Goal: Task Accomplishment & Management: Complete application form

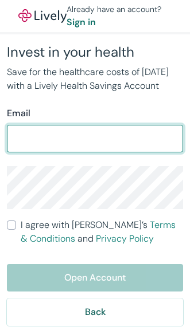
click at [174, 150] on input "Email" at bounding box center [95, 138] width 176 height 23
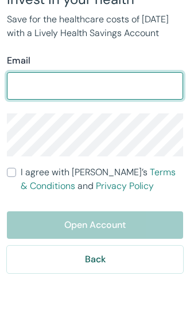
type input "justinreyes650@yahoo.com"
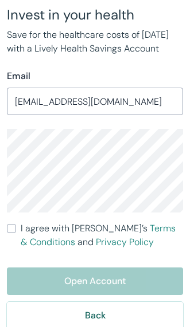
scroll to position [37, 0]
click at [19, 241] on label "I agree with Lively’s Terms & Conditions and Privacy Policy" at bounding box center [95, 236] width 176 height 28
click at [16, 233] on input "I agree with Lively’s Terms & Conditions and Privacy Policy" at bounding box center [11, 228] width 9 height 9
checkbox input "true"
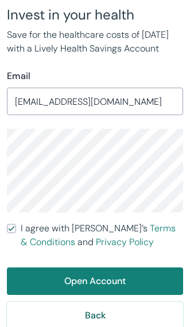
scroll to position [38, 0]
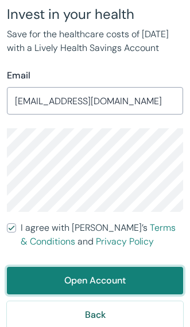
click at [117, 291] on button "Open Account" at bounding box center [95, 281] width 176 height 28
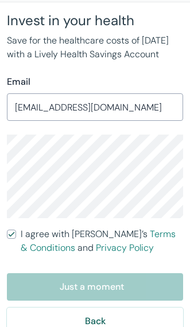
scroll to position [0, 0]
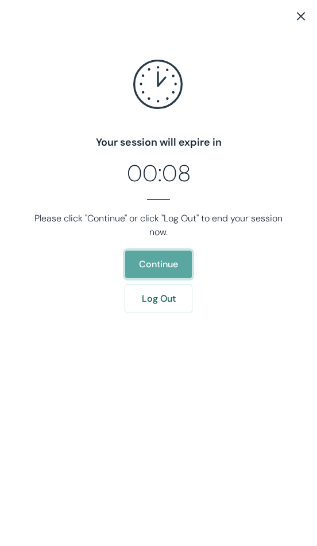
click at [178, 256] on button "Continue" at bounding box center [158, 265] width 67 height 28
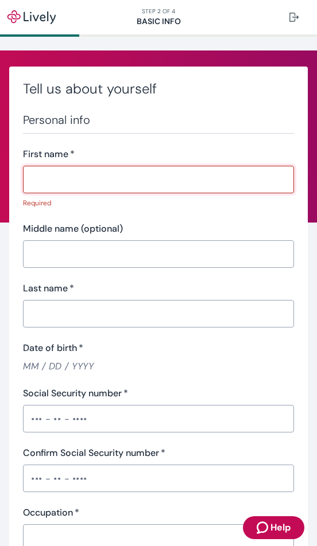
click at [253, 184] on input "First name   *" at bounding box center [158, 179] width 271 height 23
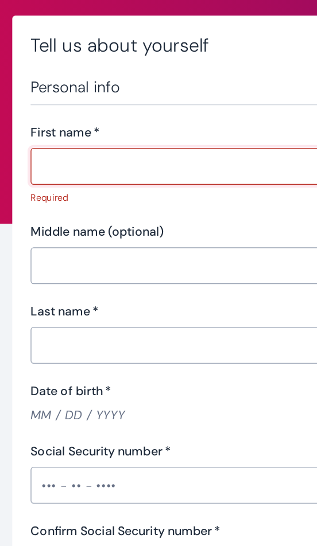
type input "[PERSON_NAME]"
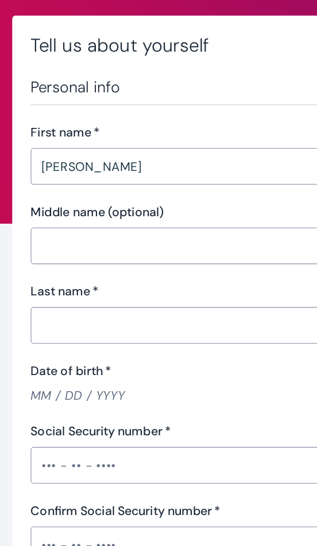
click at [173, 228] on input "Middle name (optional)" at bounding box center [158, 239] width 271 height 23
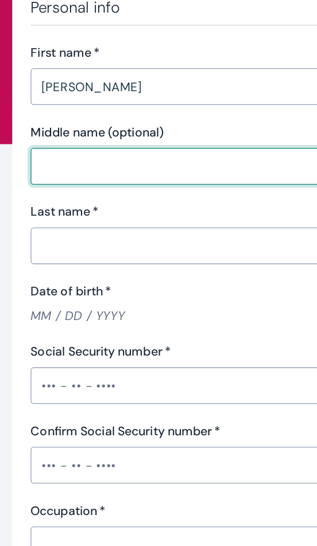
click at [174, 326] on div "Date of birth   * ​" at bounding box center [158, 342] width 271 height 32
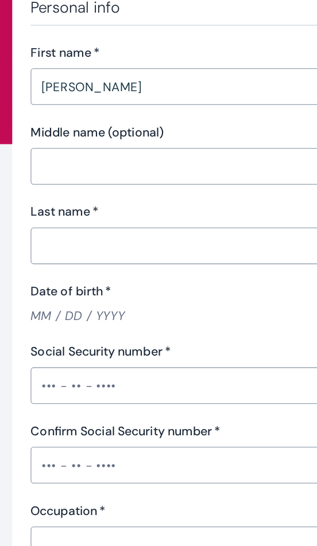
click at [191, 287] on input "Last name   *" at bounding box center [158, 298] width 271 height 23
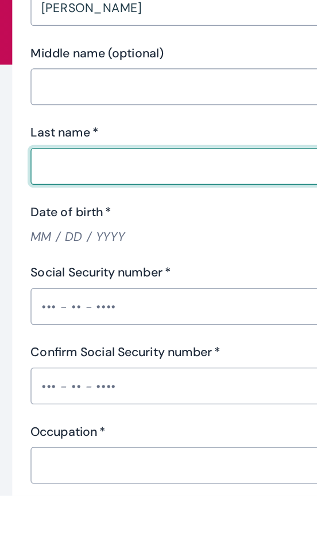
type input "[PERSON_NAME]"
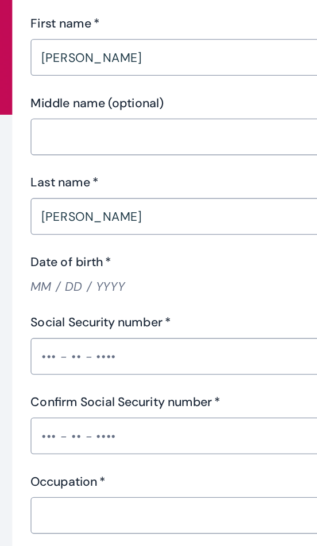
click at [141, 345] on input "Date of birth   *" at bounding box center [158, 351] width 271 height 13
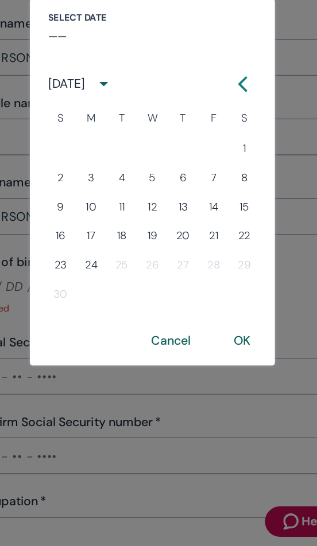
click at [217, 303] on button "22" at bounding box center [227, 313] width 21 height 21
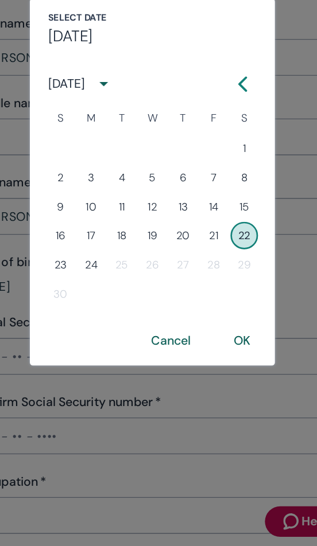
click at [80, 193] on div "[DATE]" at bounding box center [94, 200] width 28 height 14
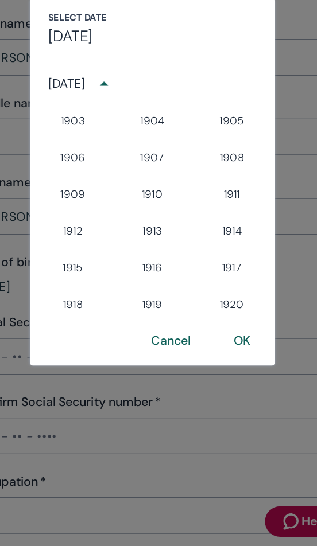
scroll to position [803, 0]
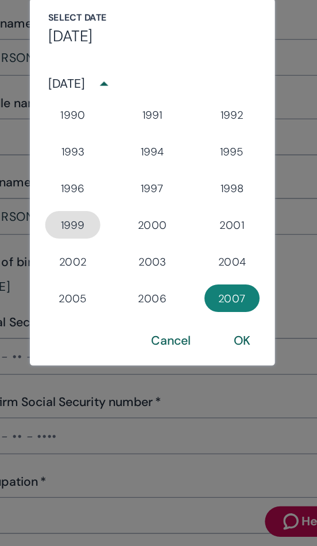
click at [78, 295] on button "1999" at bounding box center [98, 305] width 41 height 21
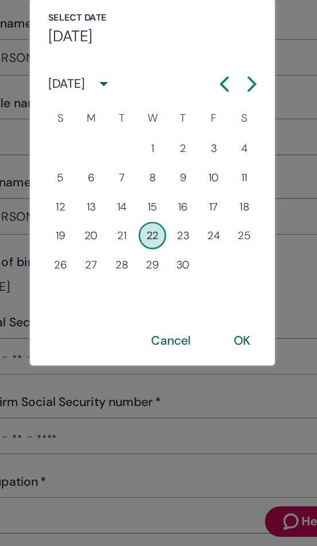
click at [114, 192] on icon "calendar view is open, switch to year view" at bounding box center [121, 199] width 15 height 15
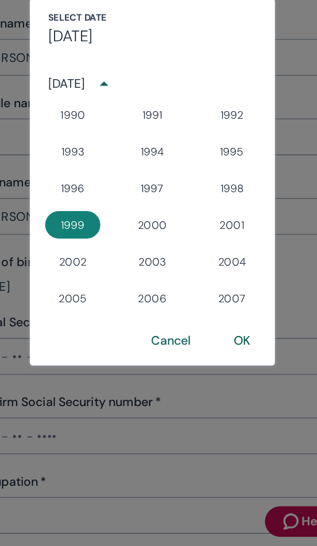
click at [91, 155] on h4 "[DATE]" at bounding box center [96, 163] width 33 height 17
click at [80, 155] on h4 "[DATE]" at bounding box center [96, 163] width 33 height 17
click at [205, 378] on button "OK" at bounding box center [225, 392] width 40 height 28
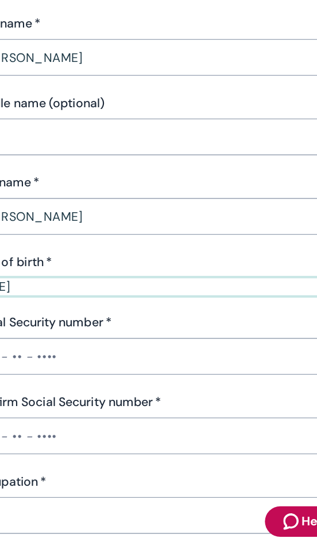
click at [45, 345] on input "[DATE]" at bounding box center [158, 351] width 271 height 13
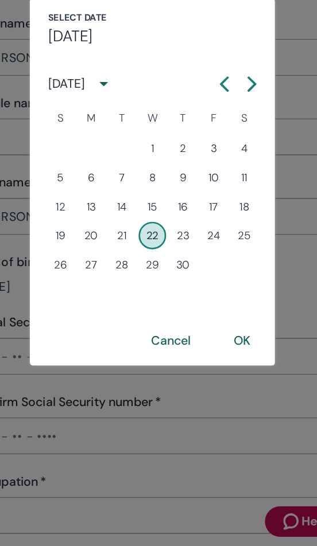
click at [116, 192] on icon "calendar view is open, switch to year view" at bounding box center [121, 199] width 15 height 15
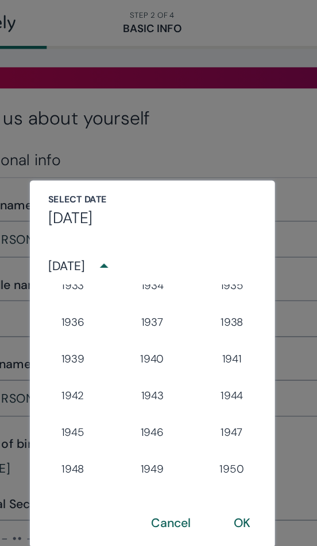
click at [80, 155] on h4 "[DATE]" at bounding box center [96, 163] width 33 height 17
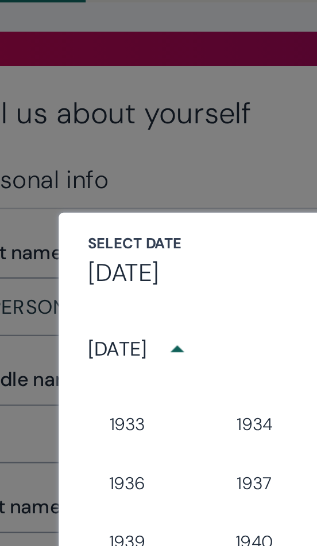
scroll to position [267, 0]
click at [97, 193] on div "[DATE]" at bounding box center [94, 200] width 28 height 14
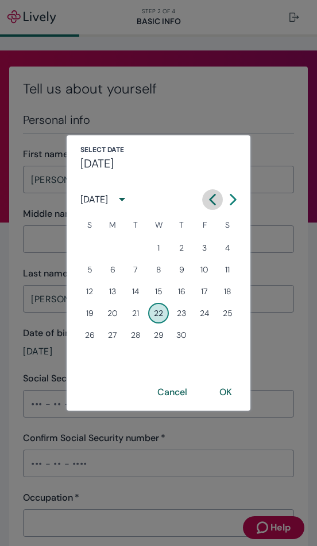
click at [209, 205] on icon "Calendar left arrow" at bounding box center [211, 199] width 11 height 11
click at [213, 197] on icon "Calendar left arrow" at bounding box center [212, 199] width 5 height 10
click at [207, 202] on icon "Calendar left arrow" at bounding box center [211, 199] width 11 height 11
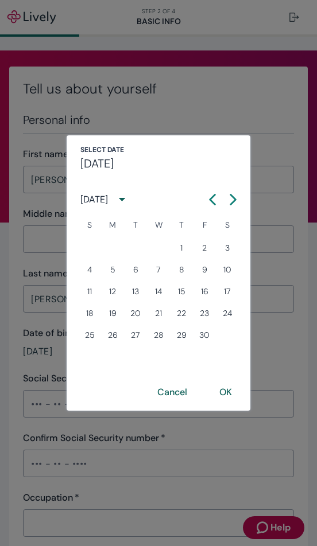
click at [240, 200] on button "Next month" at bounding box center [232, 199] width 21 height 21
click at [213, 201] on icon "Calendar left arrow" at bounding box center [211, 199] width 11 height 11
click at [119, 311] on button "22" at bounding box center [112, 313] width 21 height 21
type input "[DATE]"
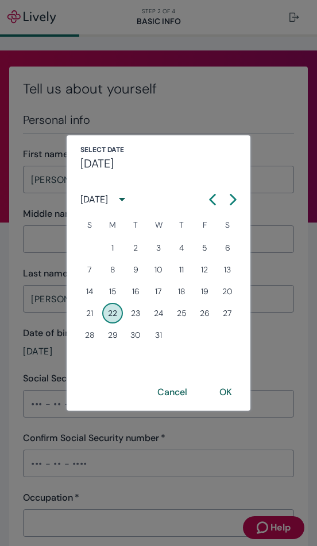
click at [239, 393] on button "OK" at bounding box center [225, 392] width 40 height 28
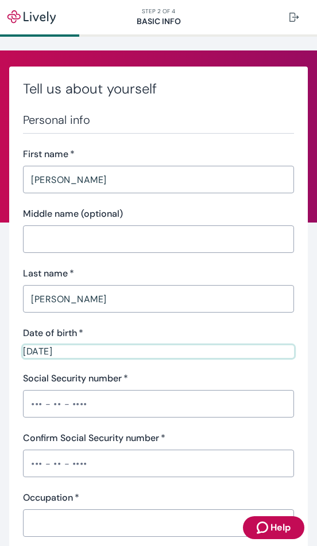
click at [235, 410] on input "Social Security number   *" at bounding box center [158, 403] width 271 height 23
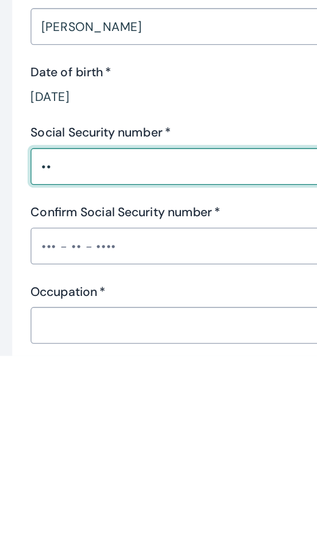
type input "•"
type input "•••-••-0289"
click at [209, 452] on input "Confirm Social Security number   *" at bounding box center [158, 463] width 271 height 23
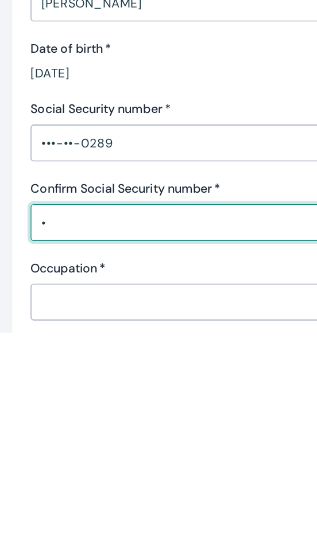
scroll to position [1, 0]
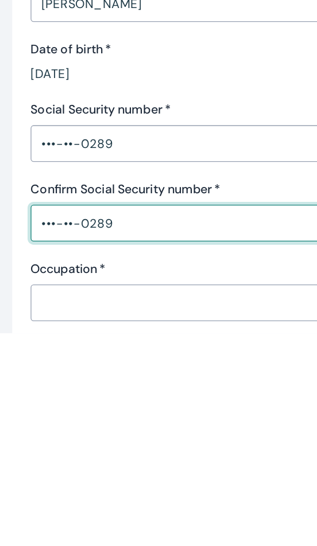
type input "•••-••-0289"
click at [210, 511] on input "Occupation   *" at bounding box center [158, 522] width 271 height 23
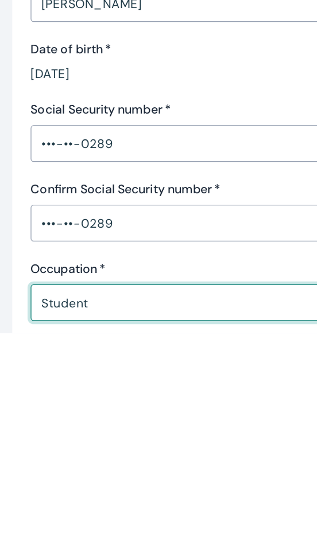
scroll to position [0, 0]
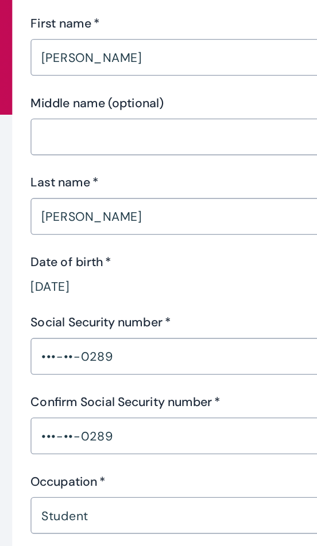
click at [53, 511] on input "Student" at bounding box center [158, 522] width 271 height 23
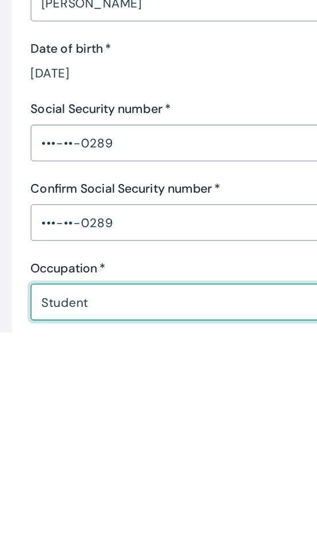
click at [42, 511] on input "Student" at bounding box center [158, 522] width 271 height 23
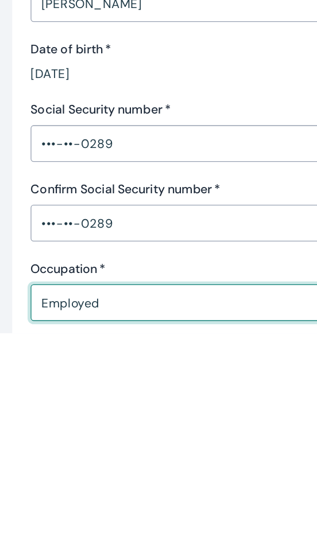
type input "Employed"
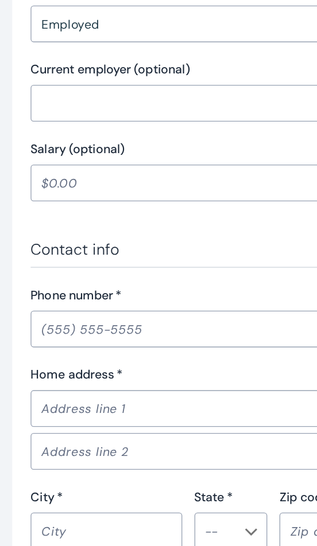
scroll to position [373, 0]
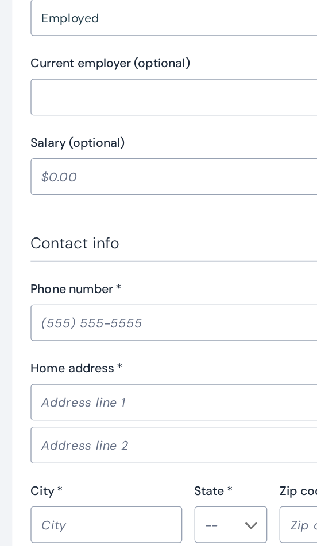
click at [190, 367] on input "Phone number   *" at bounding box center [158, 378] width 271 height 23
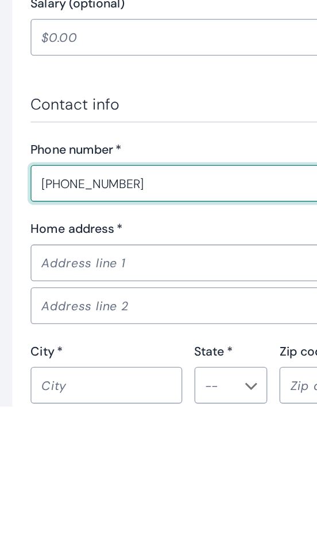
type input "[PHONE_NUMBER]"
click at [197, 427] on input "Home address   *" at bounding box center [158, 438] width 271 height 23
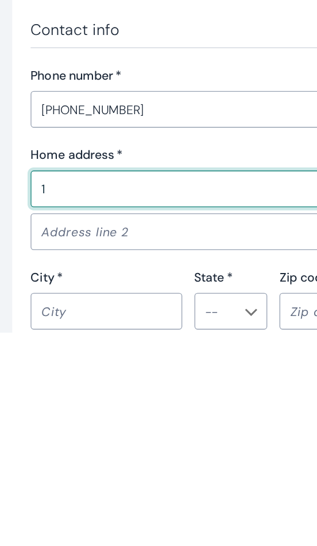
scroll to position [1, 0]
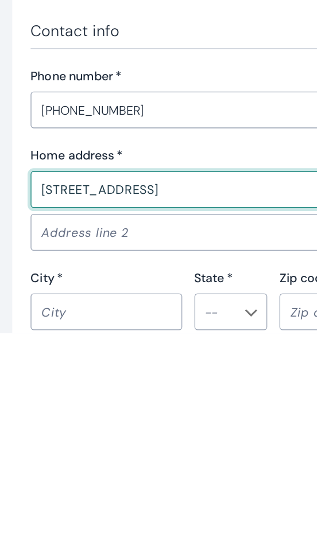
type input "[STREET_ADDRESS]"
click at [117, 518] on input "City   *" at bounding box center [80, 529] width 114 height 23
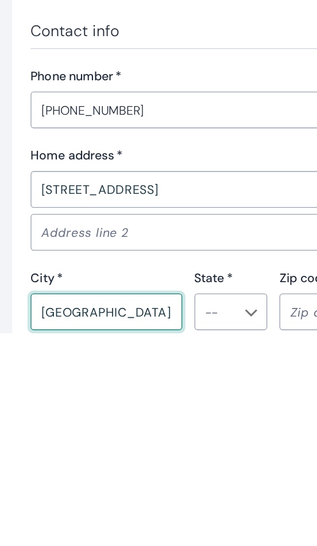
type input "[GEOGRAPHIC_DATA]"
click at [177, 522] on input "State *" at bounding box center [163, 530] width 29 height 16
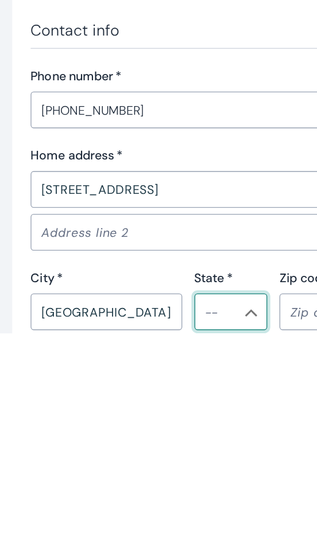
scroll to position [110, 0]
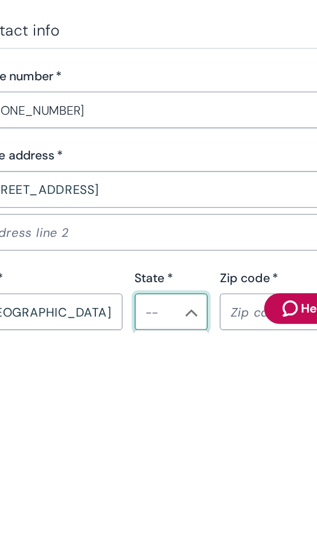
type input "CA"
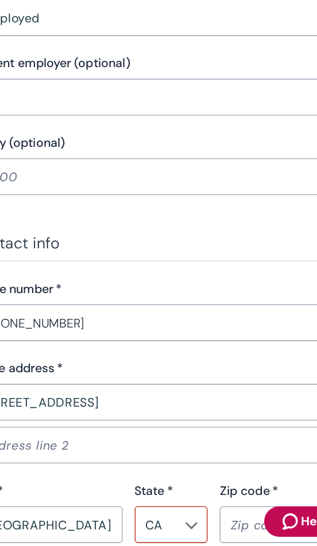
scroll to position [400, 0]
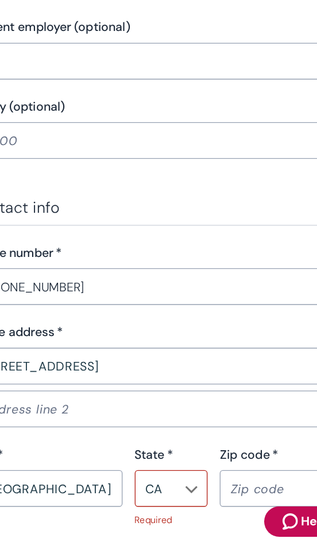
click at [209, 491] on input "Zip code   *" at bounding box center [251, 502] width 84 height 23
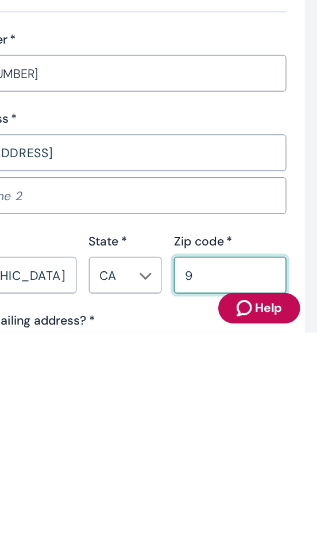
scroll to position [1, 0]
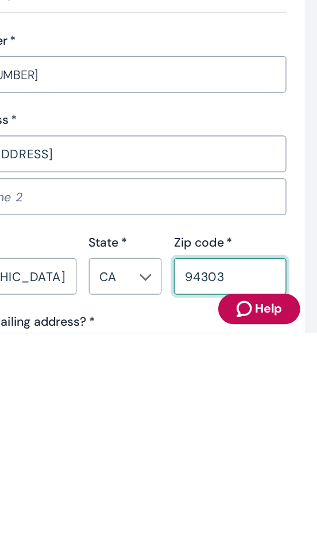
type input "94303"
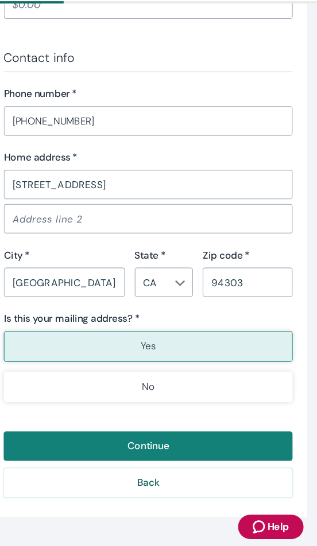
scroll to position [605, 0]
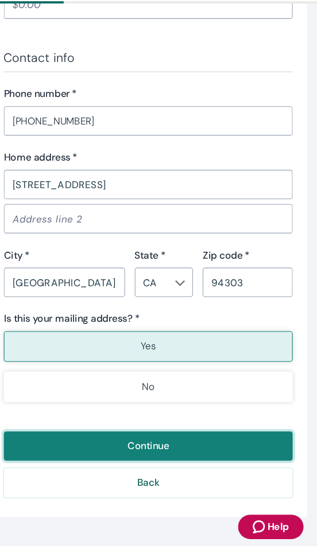
click at [183, 438] on button "Continue" at bounding box center [158, 452] width 271 height 28
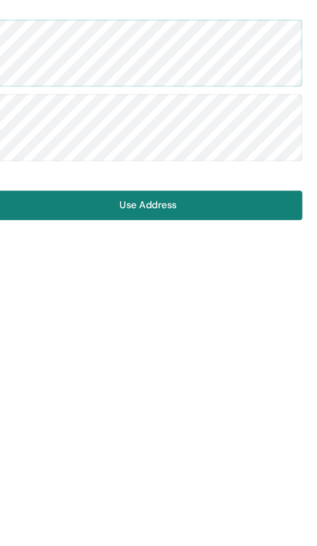
click at [233, 212] on button "Use Address" at bounding box center [158, 226] width 289 height 28
click at [225, 212] on button "Use Address" at bounding box center [158, 226] width 289 height 28
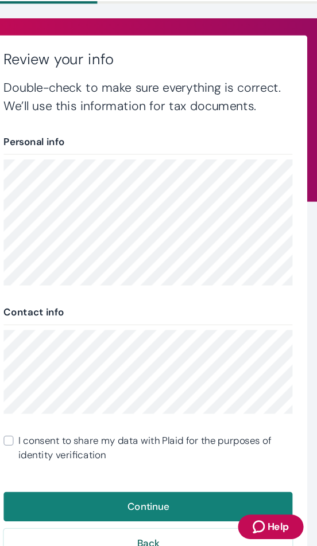
click at [37, 440] on span "I consent to share my data with Plaid for the purposes of identity verification" at bounding box center [165, 454] width 257 height 28
click at [32, 442] on input "I consent to share my data with Plaid for the purposes of identity verification" at bounding box center [27, 446] width 9 height 9
checkbox input "true"
click at [166, 495] on button "Continue" at bounding box center [158, 509] width 271 height 28
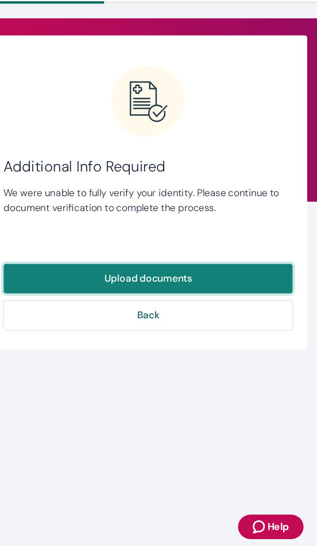
click at [246, 281] on button "Upload documents" at bounding box center [158, 295] width 271 height 28
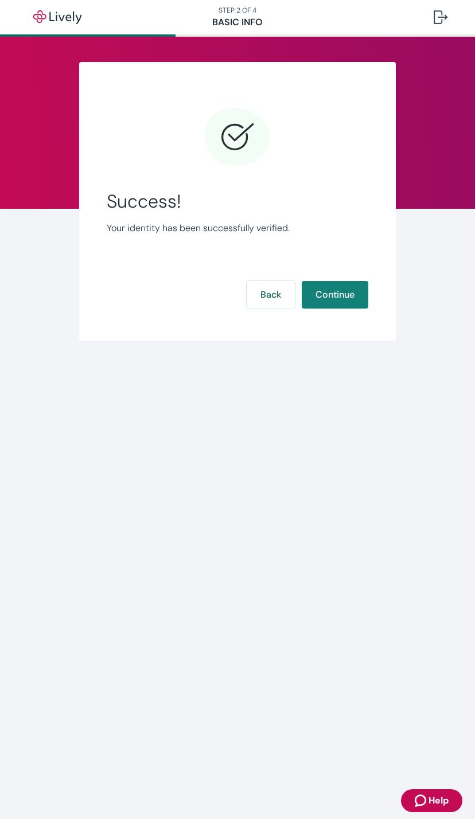
click at [225, 311] on div "Success! Your identity has been successfully verified. Back Continue" at bounding box center [237, 208] width 261 height 210
click at [316, 296] on button "Continue" at bounding box center [335, 295] width 67 height 28
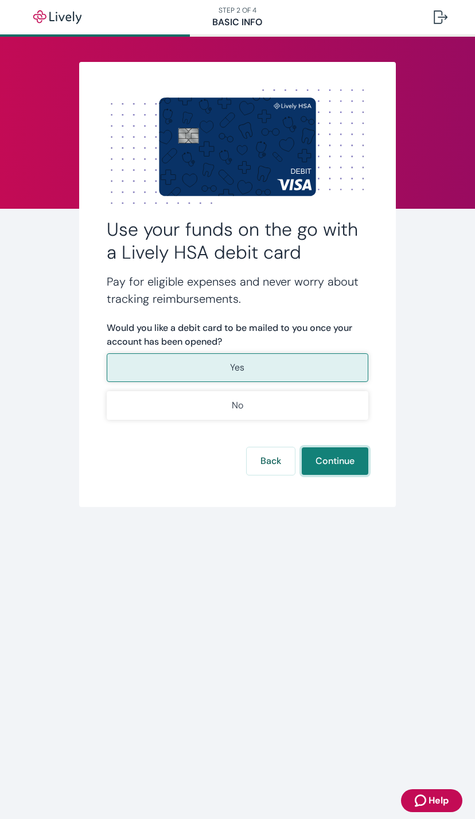
click at [316, 468] on button "Continue" at bounding box center [335, 461] width 67 height 28
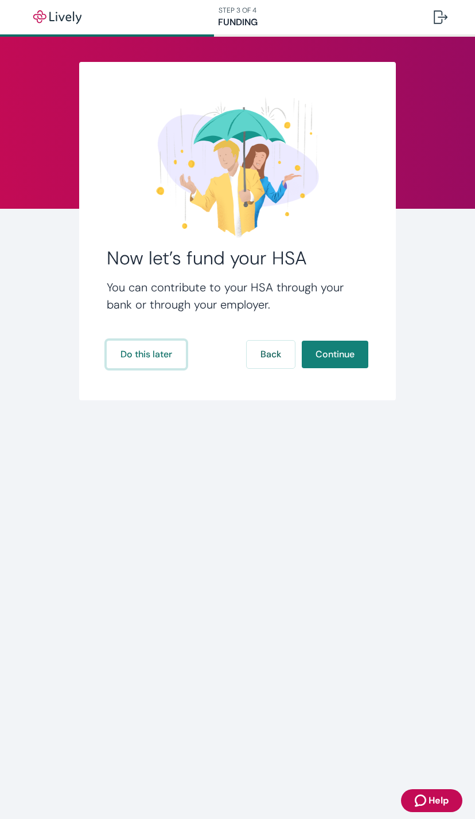
click at [138, 365] on button "Do this later" at bounding box center [146, 355] width 79 height 28
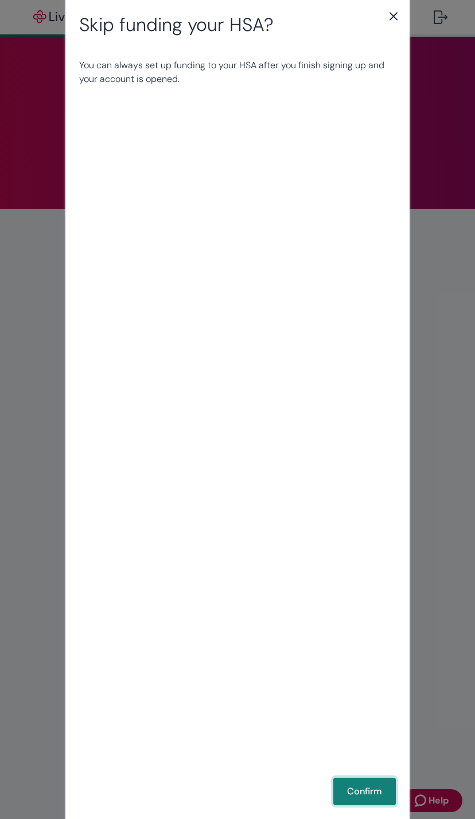
click at [316, 545] on button "Confirm" at bounding box center [364, 791] width 62 height 28
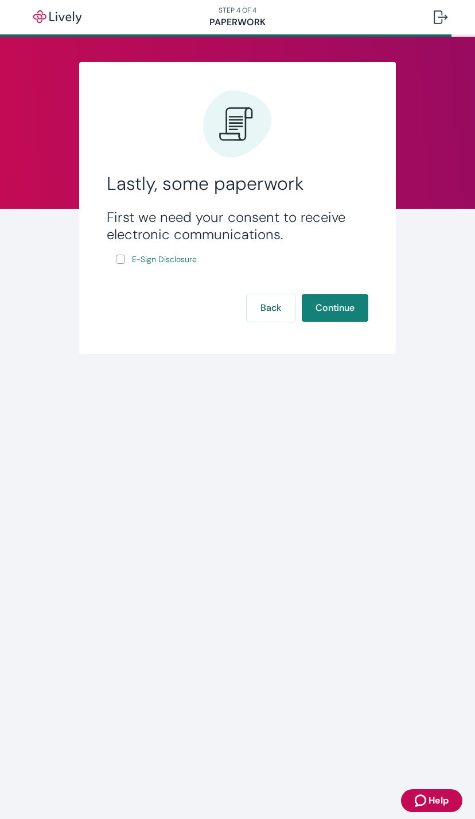
click at [116, 262] on input "E-Sign Disclosure" at bounding box center [120, 259] width 9 height 9
checkbox input "true"
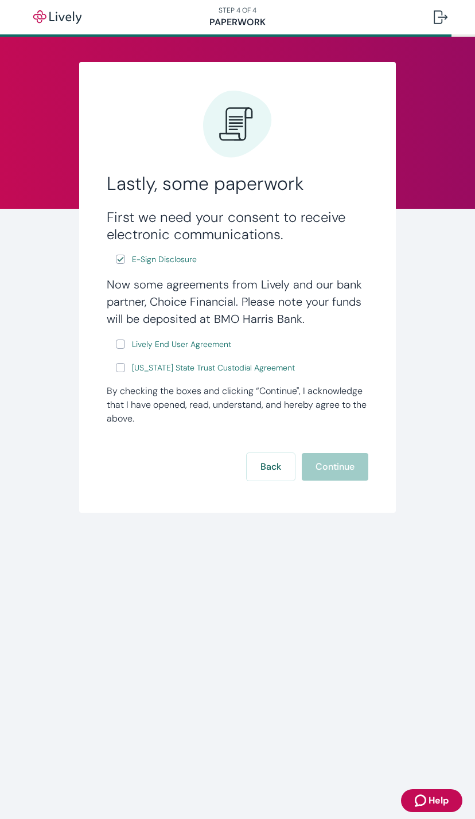
click at [124, 344] on input "Lively End User Agreement" at bounding box center [120, 343] width 9 height 9
checkbox input "true"
click at [123, 364] on input "[US_STATE] State Trust Custodial Agreement" at bounding box center [120, 367] width 9 height 9
checkbox input "true"
click at [316, 468] on button "Continue" at bounding box center [335, 467] width 67 height 28
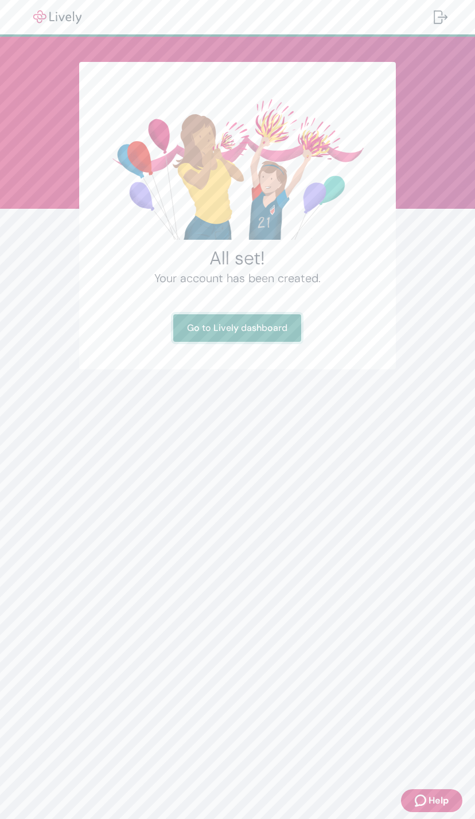
click at [273, 317] on link "Go to Lively dashboard" at bounding box center [237, 328] width 128 height 28
